Goal: Information Seeking & Learning: Learn about a topic

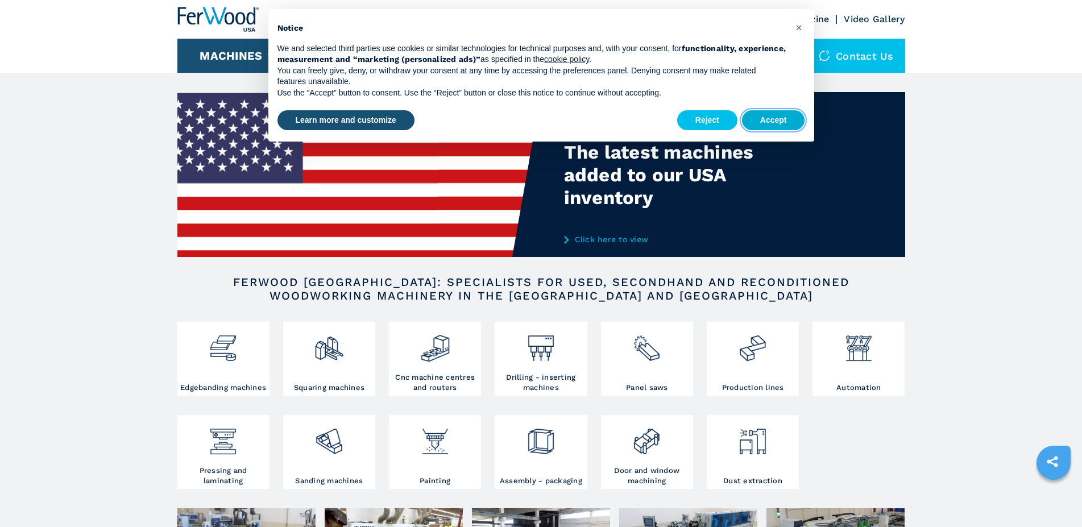
click at [774, 123] on button "Accept" at bounding box center [773, 120] width 63 height 20
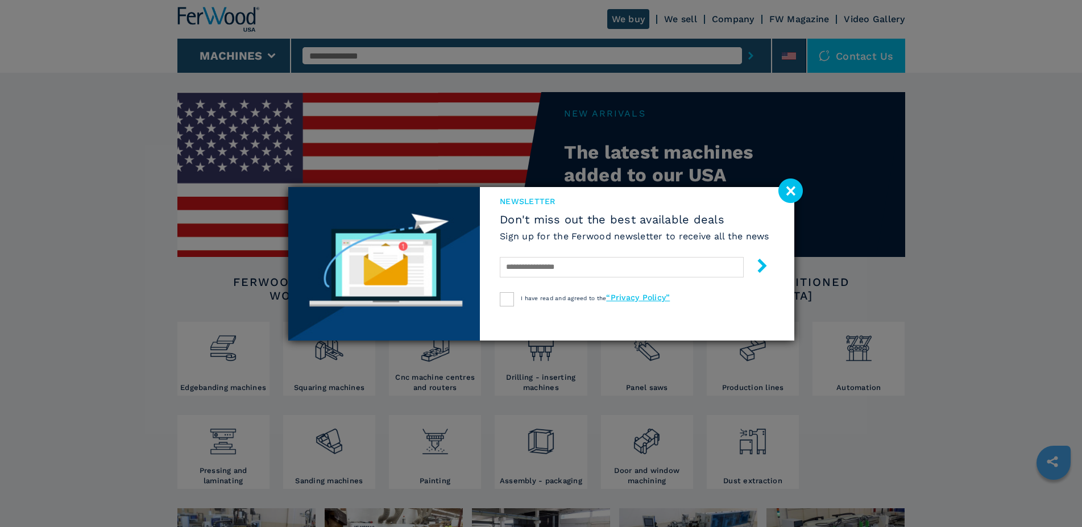
click at [784, 195] on image at bounding box center [791, 191] width 24 height 24
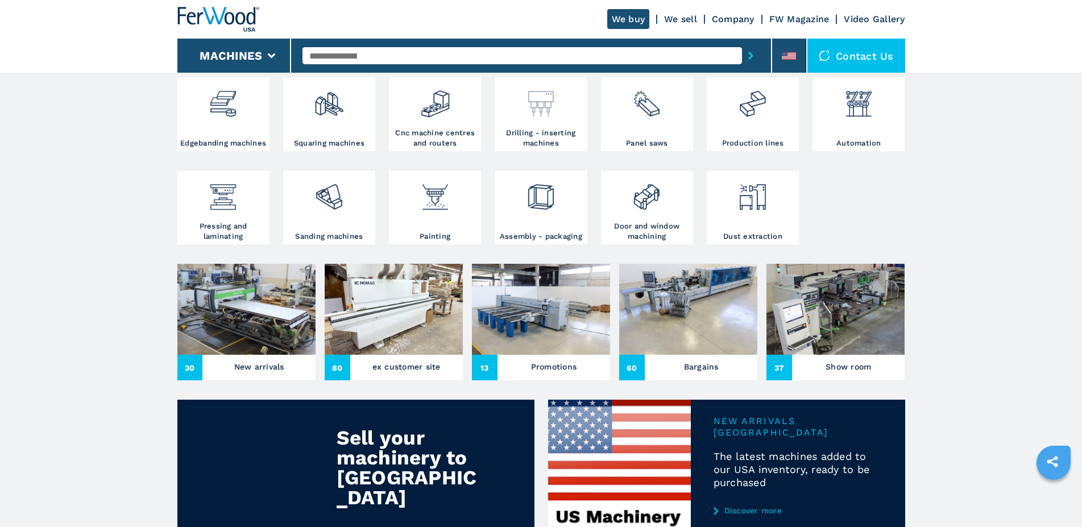
scroll to position [290, 0]
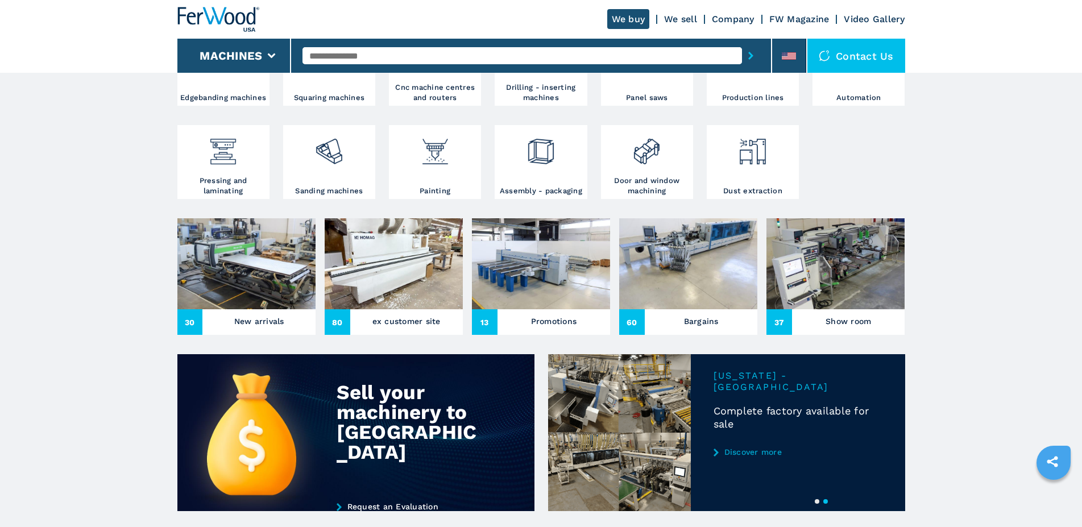
click at [147, 237] on main "The latest machines added to our USA inventory Click here to view NEW ARRIVALS …" at bounding box center [541, 451] width 1082 height 1483
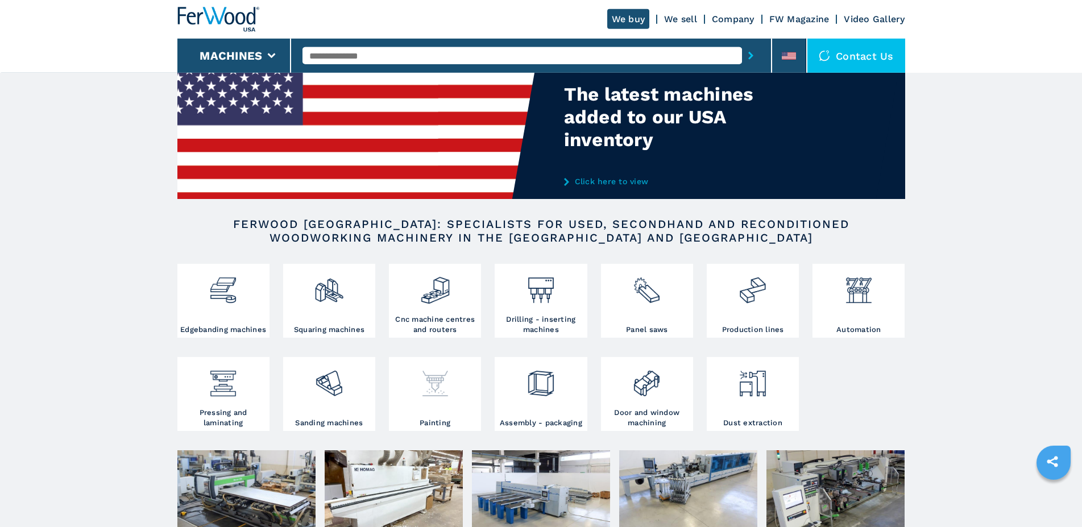
scroll to position [0, 0]
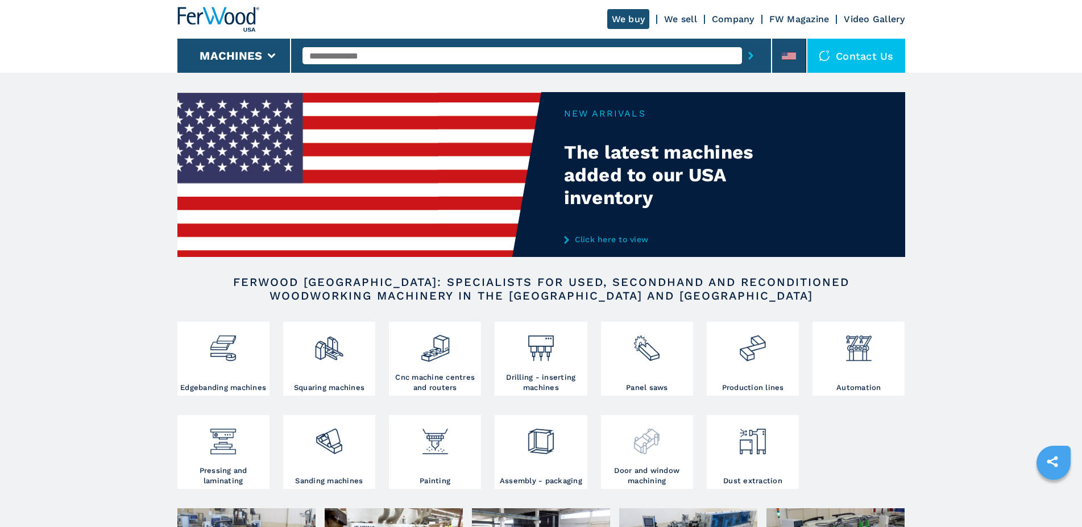
click at [648, 455] on img at bounding box center [647, 437] width 30 height 39
click at [639, 486] on h3 "Door and window machining" at bounding box center [647, 476] width 86 height 20
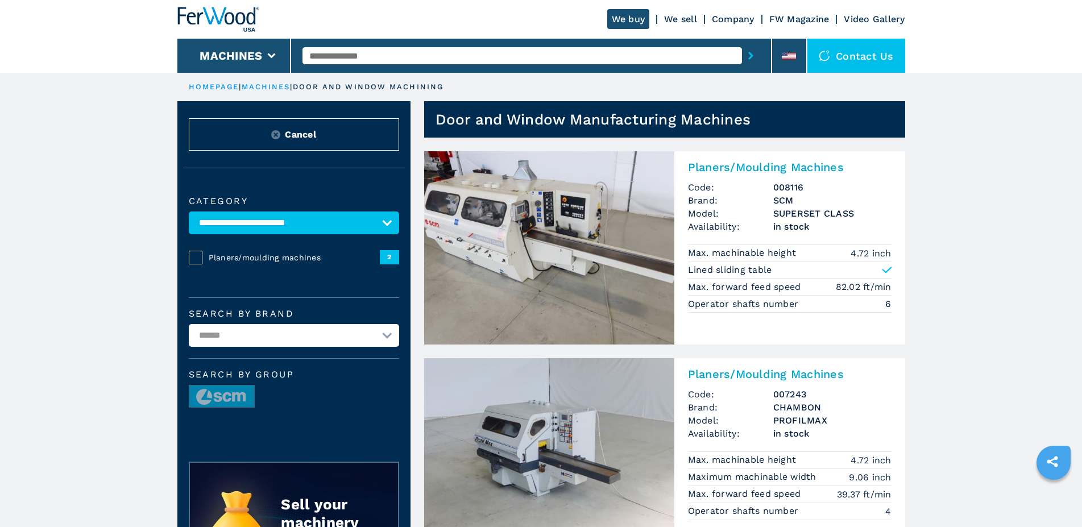
click at [263, 86] on link "machines" at bounding box center [266, 86] width 49 height 9
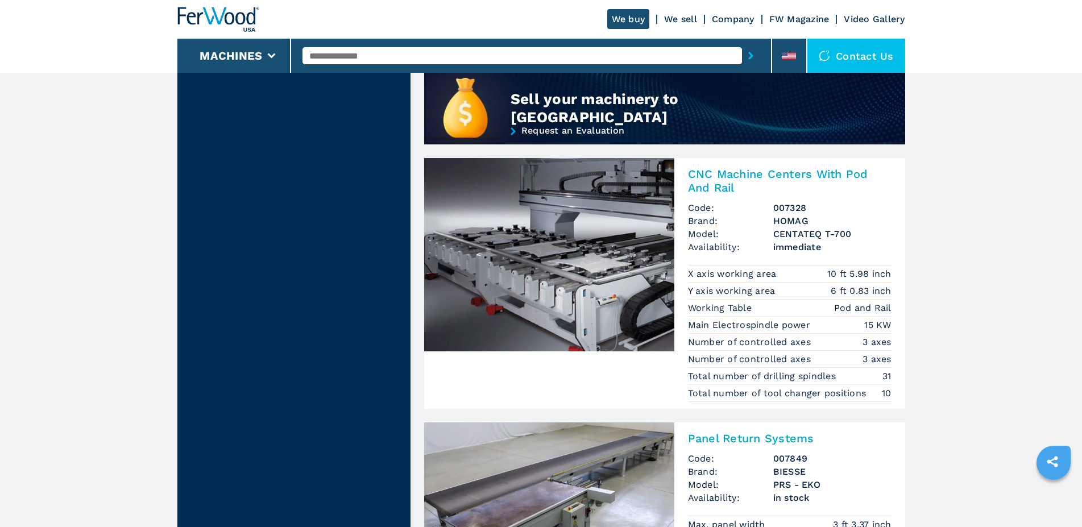
scroll to position [1102, 0]
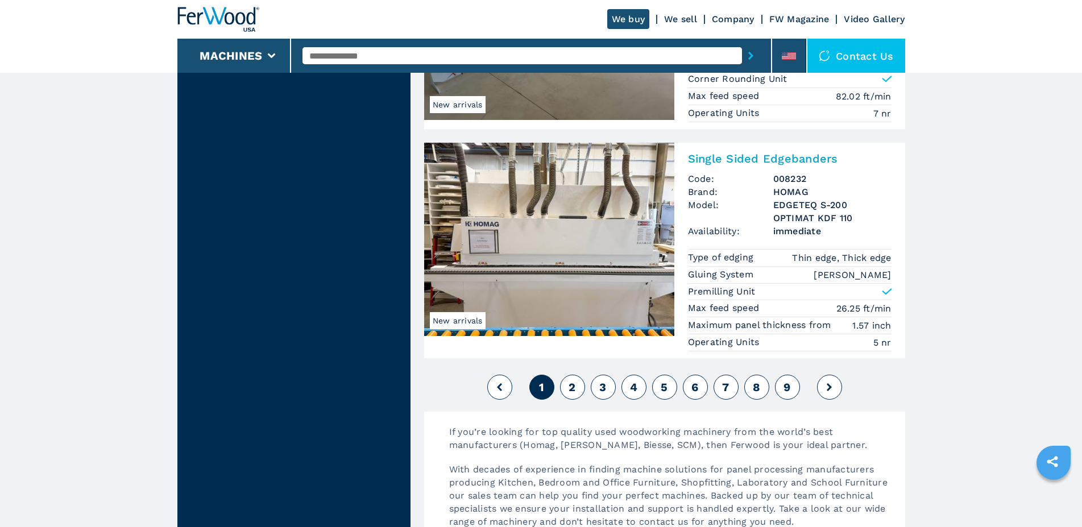
scroll to position [2959, 0]
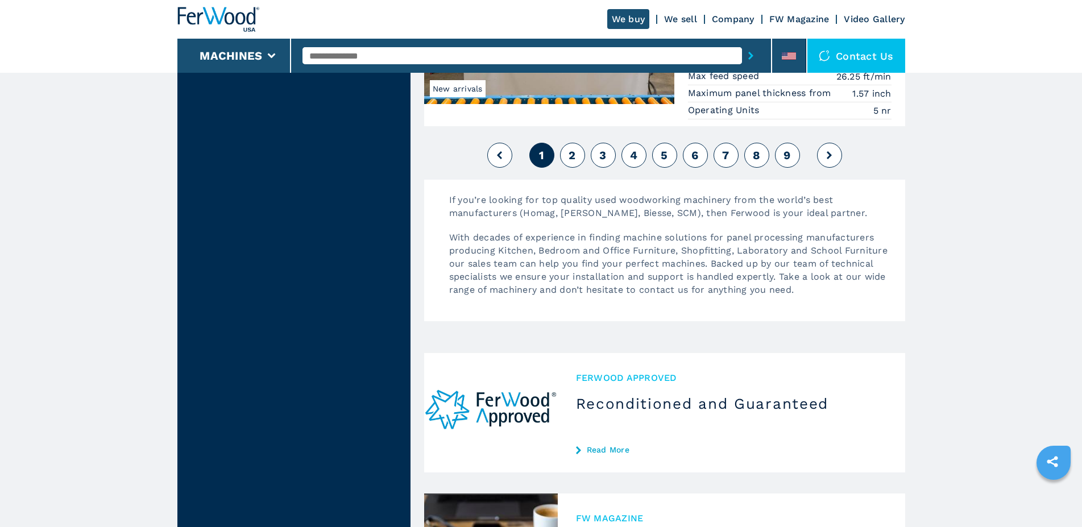
click at [834, 273] on p "With decades of experience in finding machine solutions for panel processing ma…" at bounding box center [672, 269] width 468 height 77
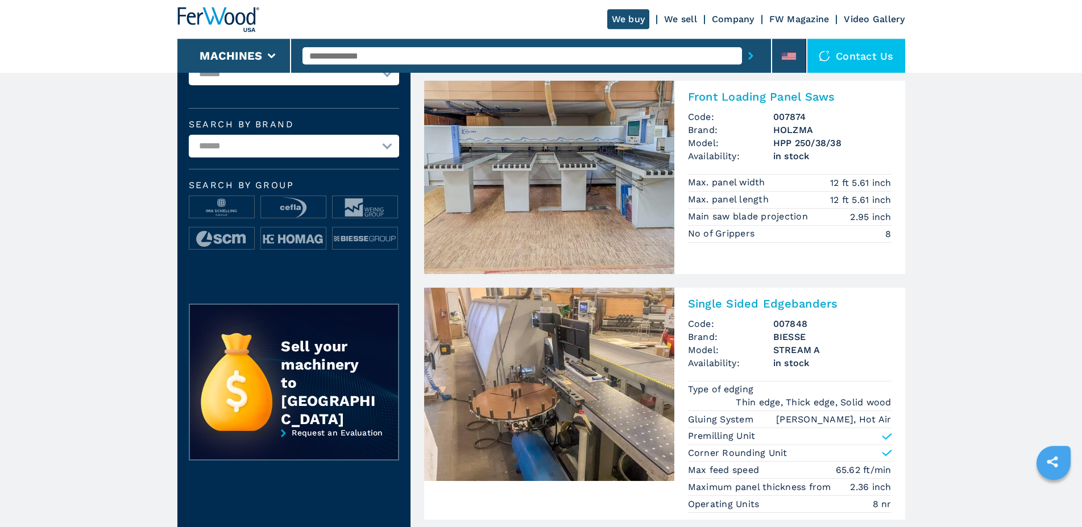
scroll to position [58, 0]
